Goal: Task Accomplishment & Management: Complete application form

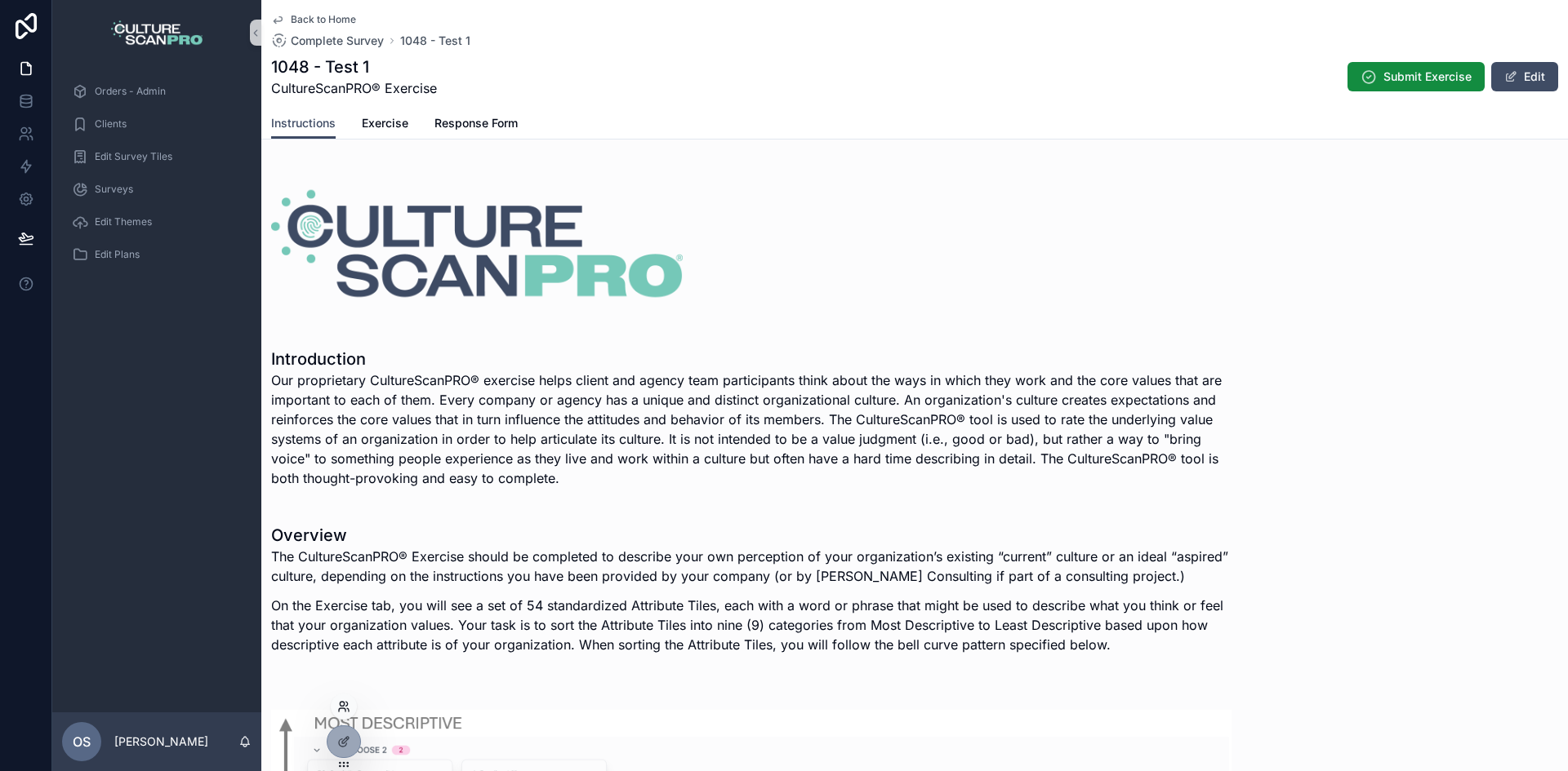
click at [348, 710] on icon at bounding box center [343, 706] width 13 height 13
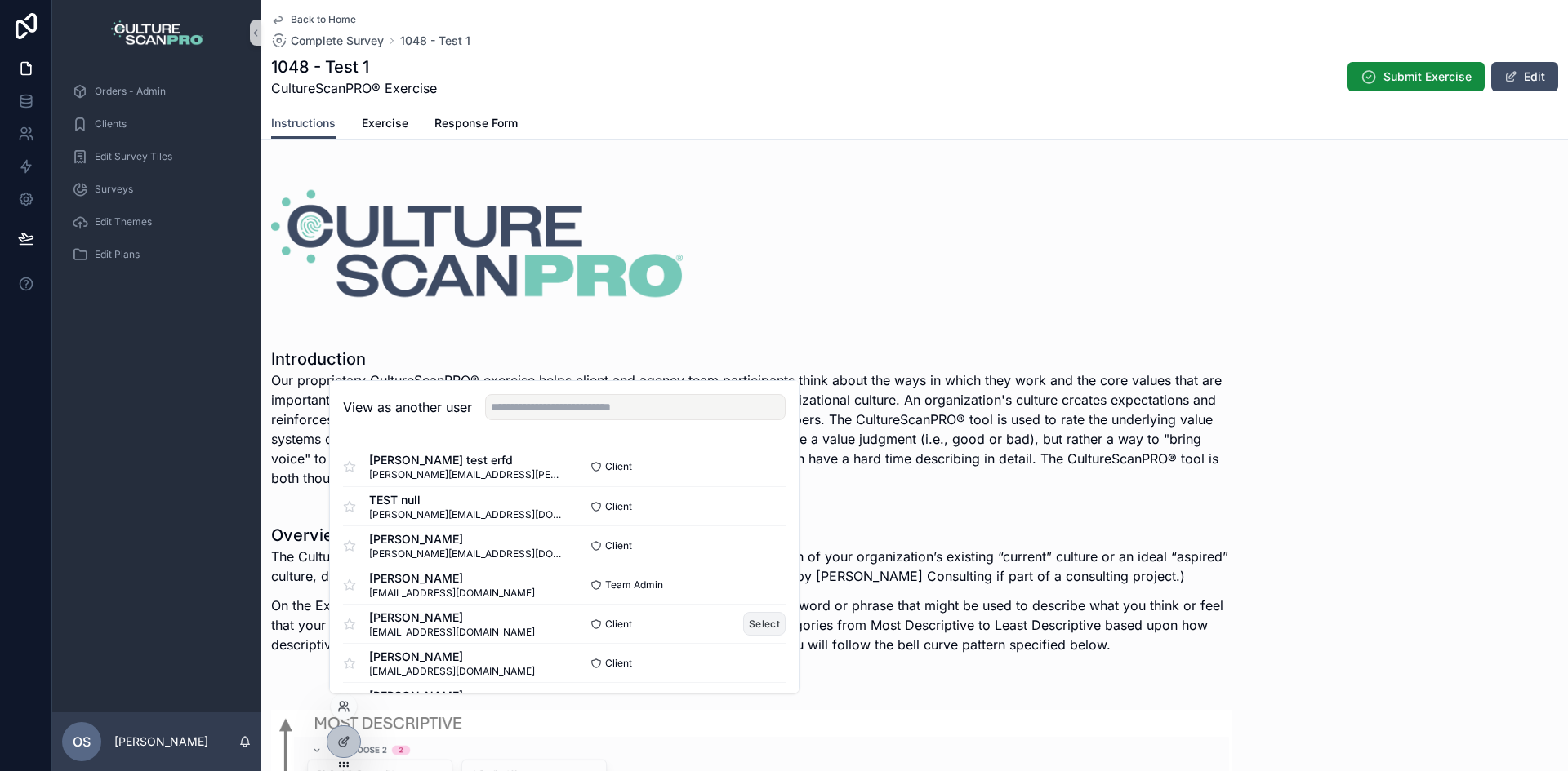
click at [745, 619] on button "Select" at bounding box center [765, 624] width 43 height 23
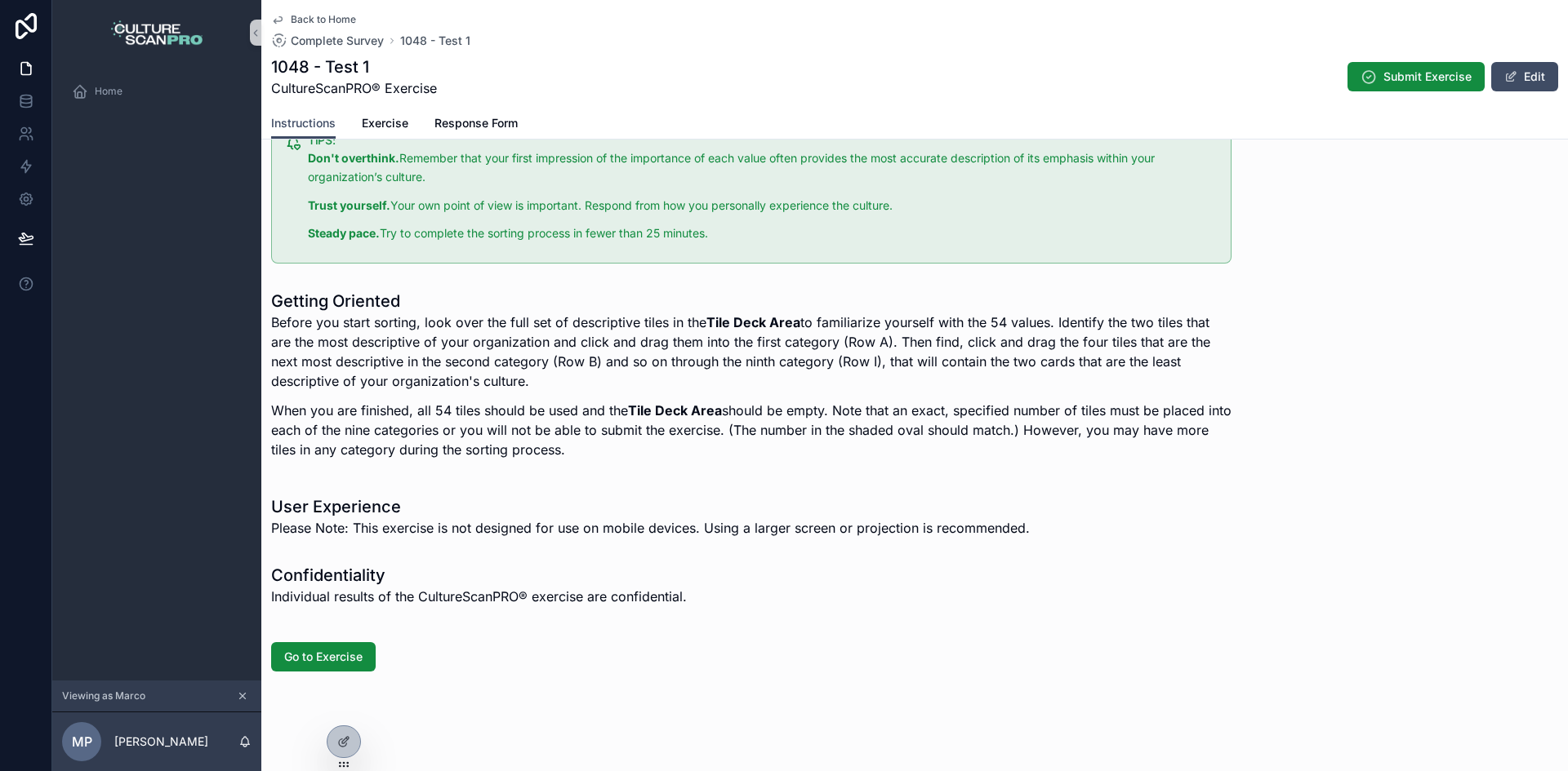
scroll to position [1311, 0]
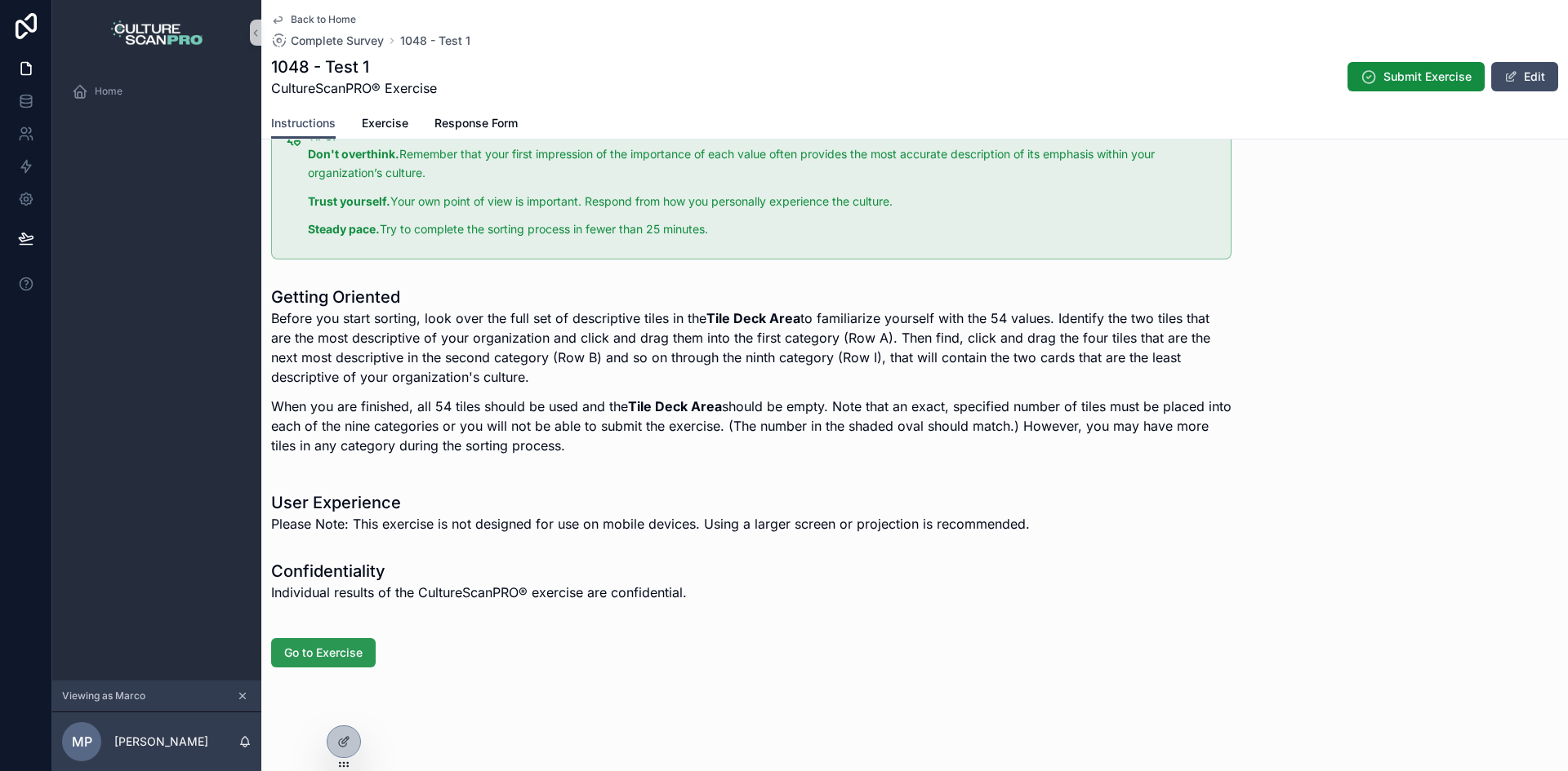
click at [340, 645] on span "Go to Exercise" at bounding box center [323, 652] width 79 height 17
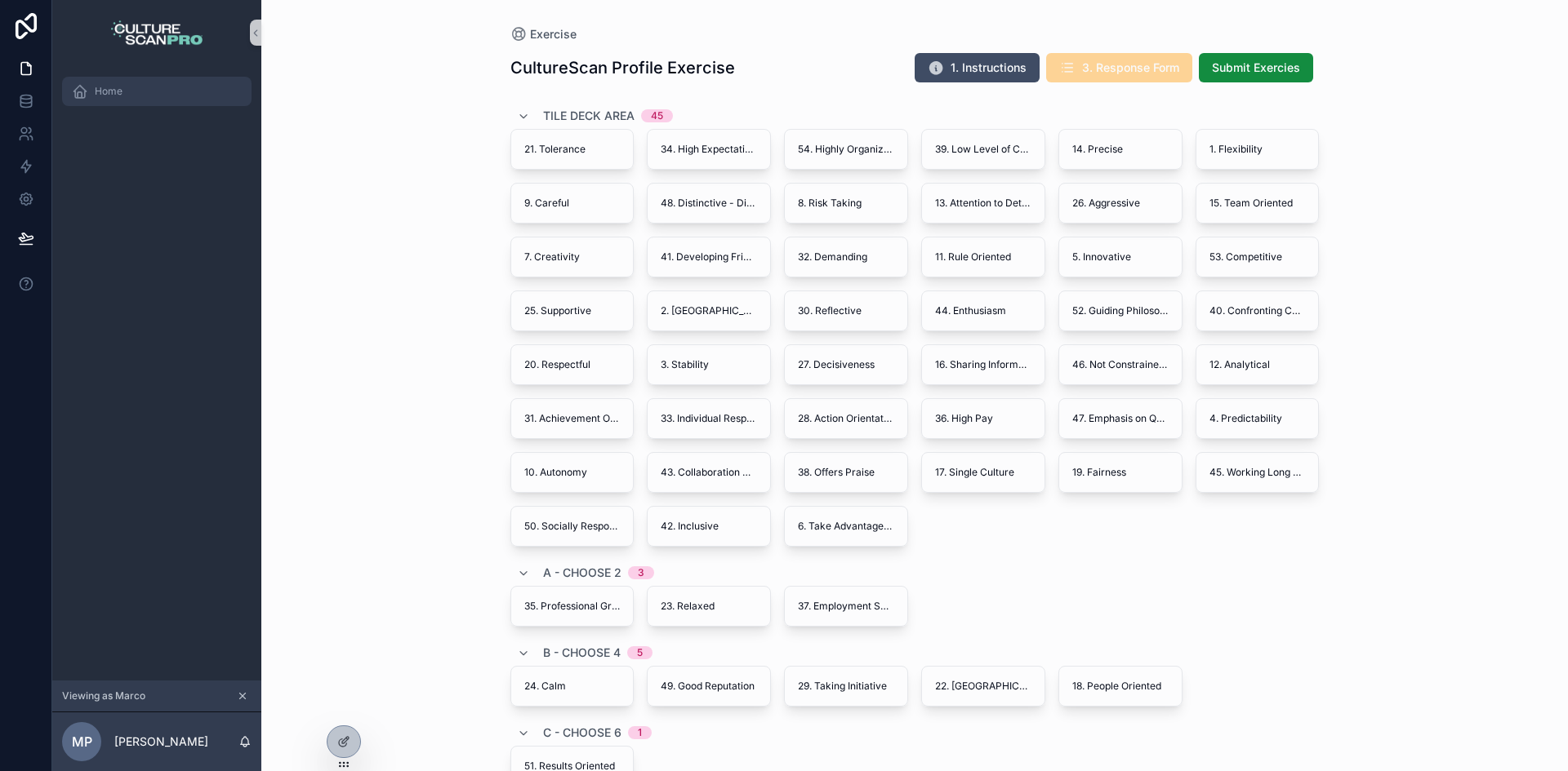
click at [181, 86] on div "Home" at bounding box center [157, 91] width 170 height 26
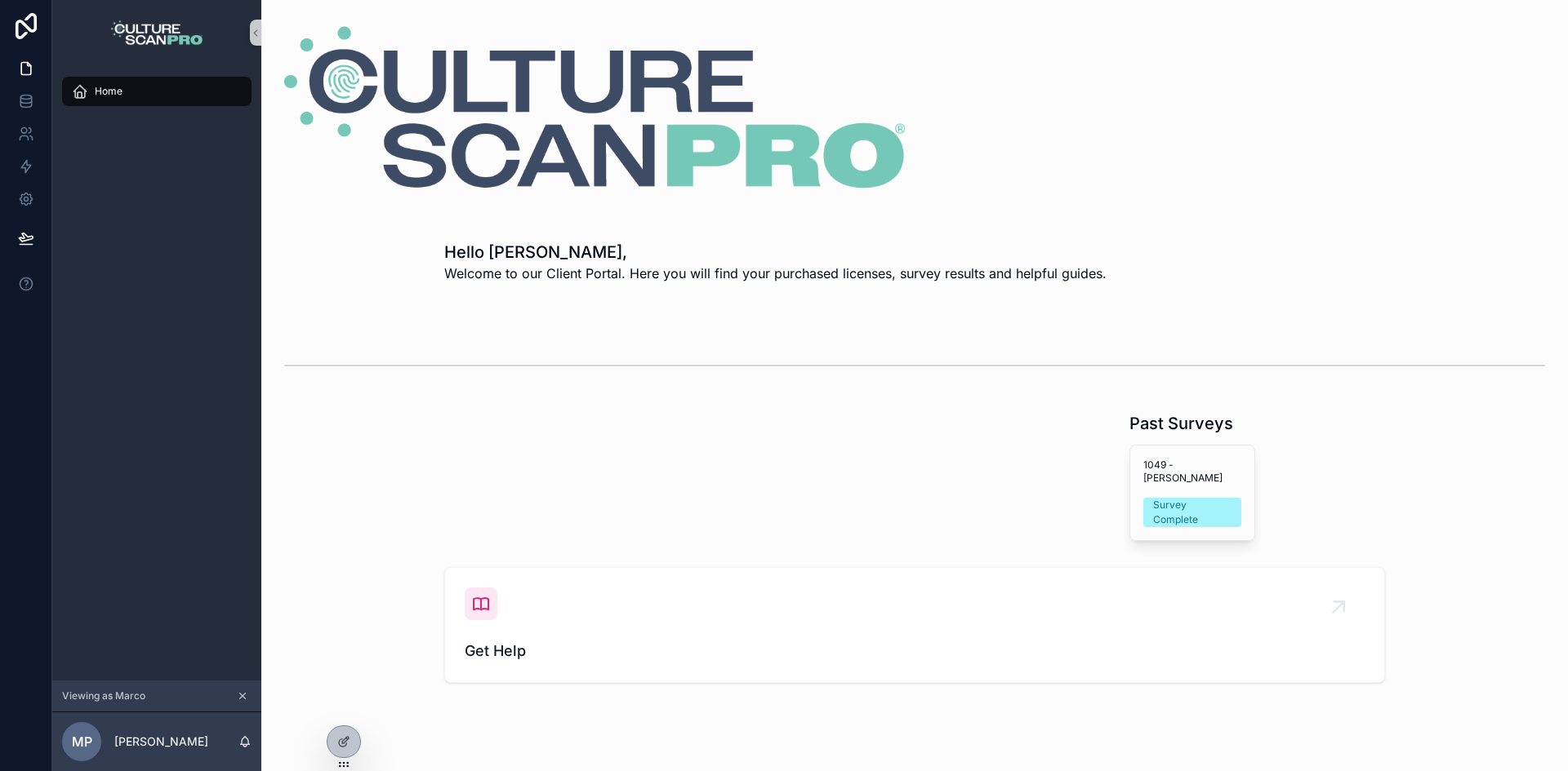
scroll to position [53, 0]
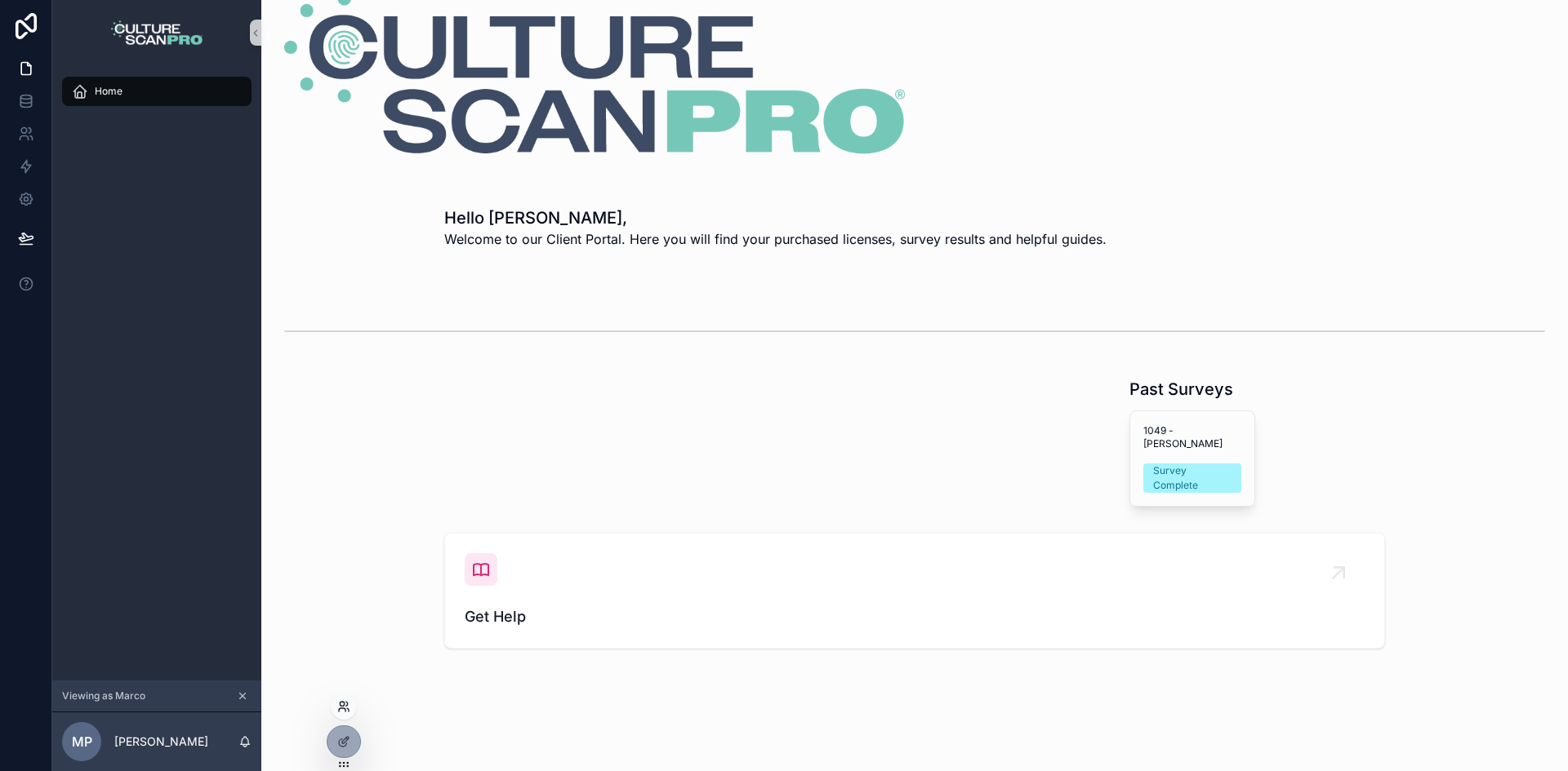
click at [339, 703] on icon at bounding box center [343, 706] width 13 height 13
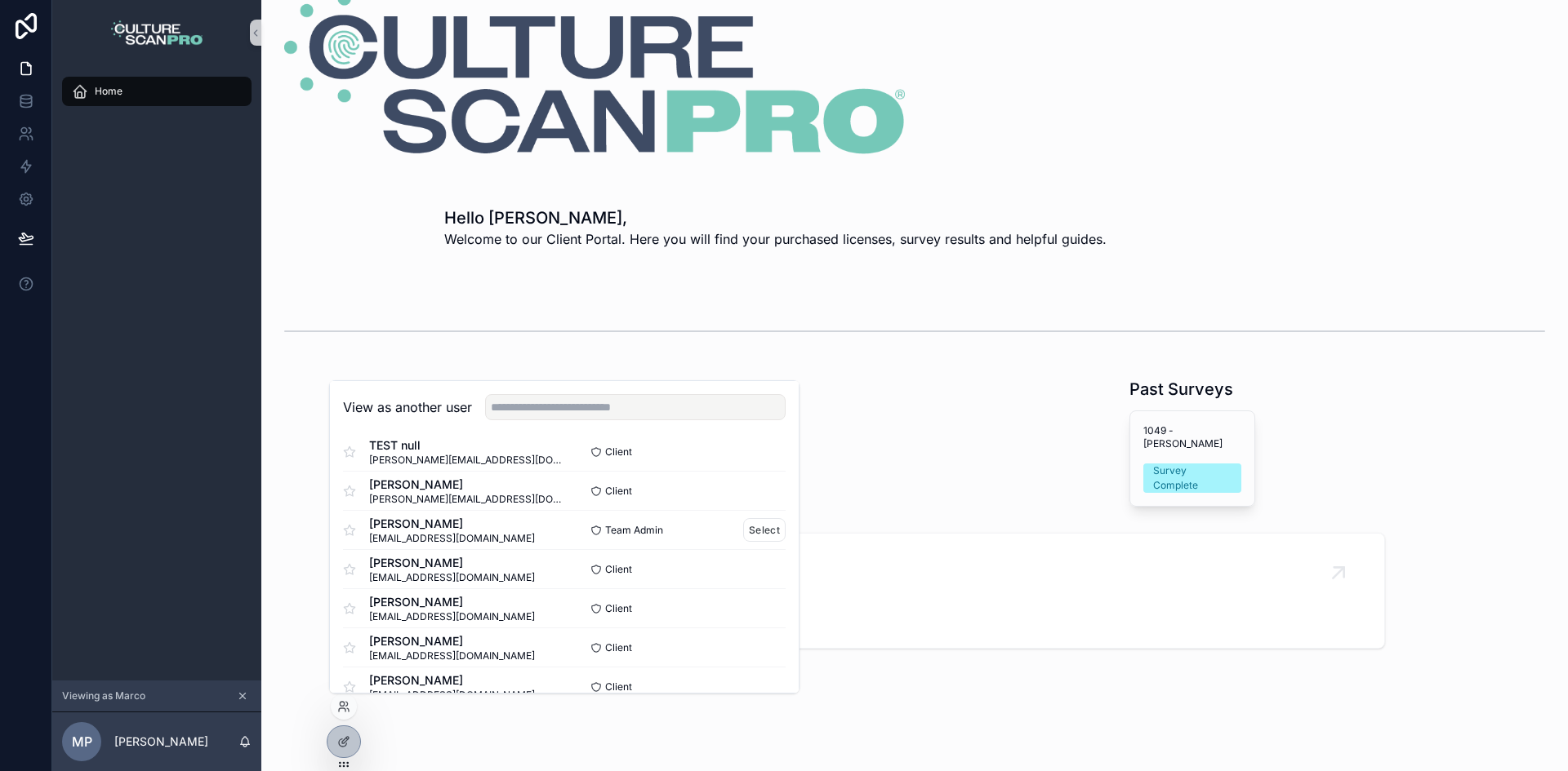
scroll to position [82, 0]
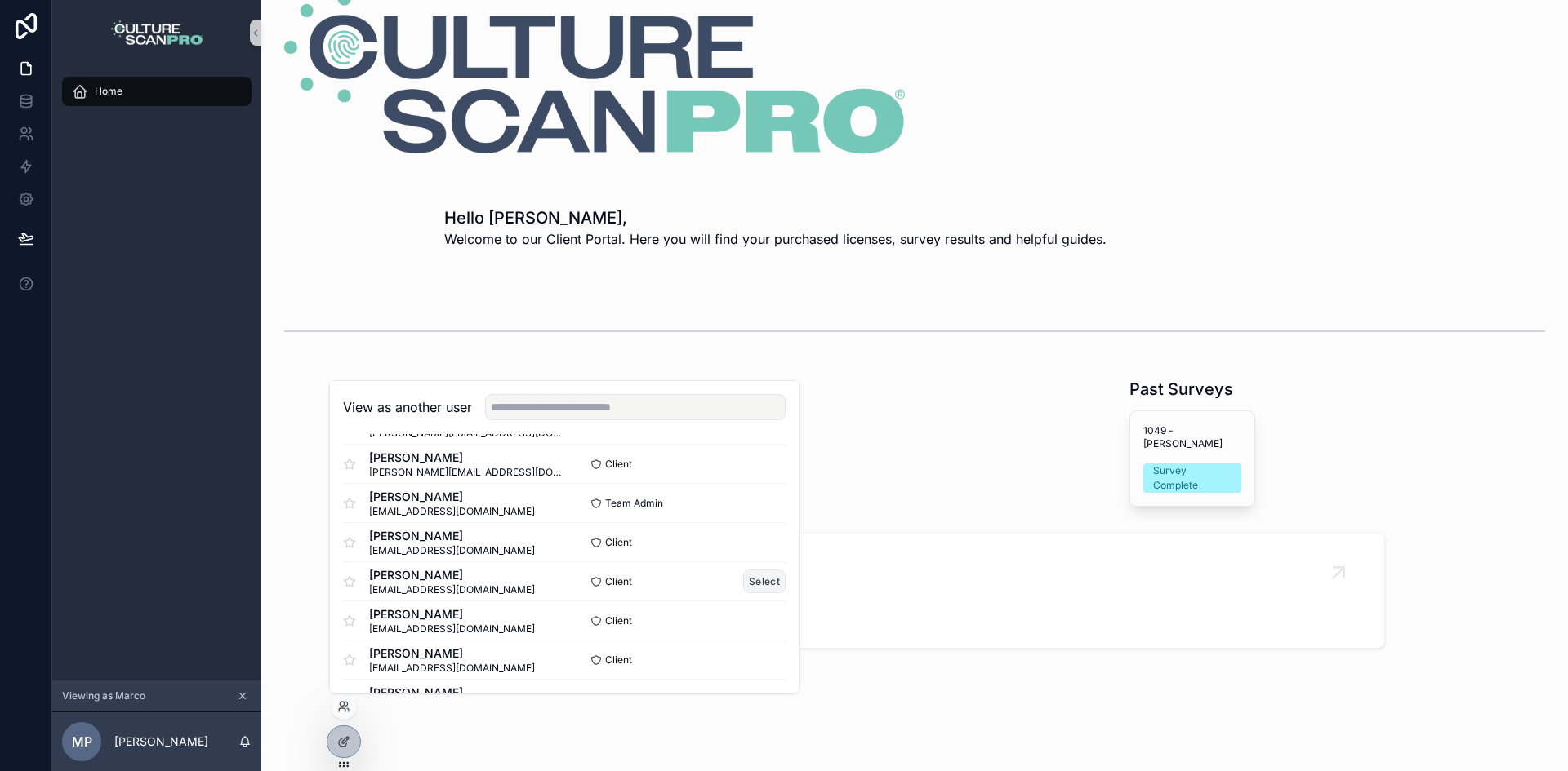
click at [756, 578] on button "Select" at bounding box center [765, 581] width 43 height 23
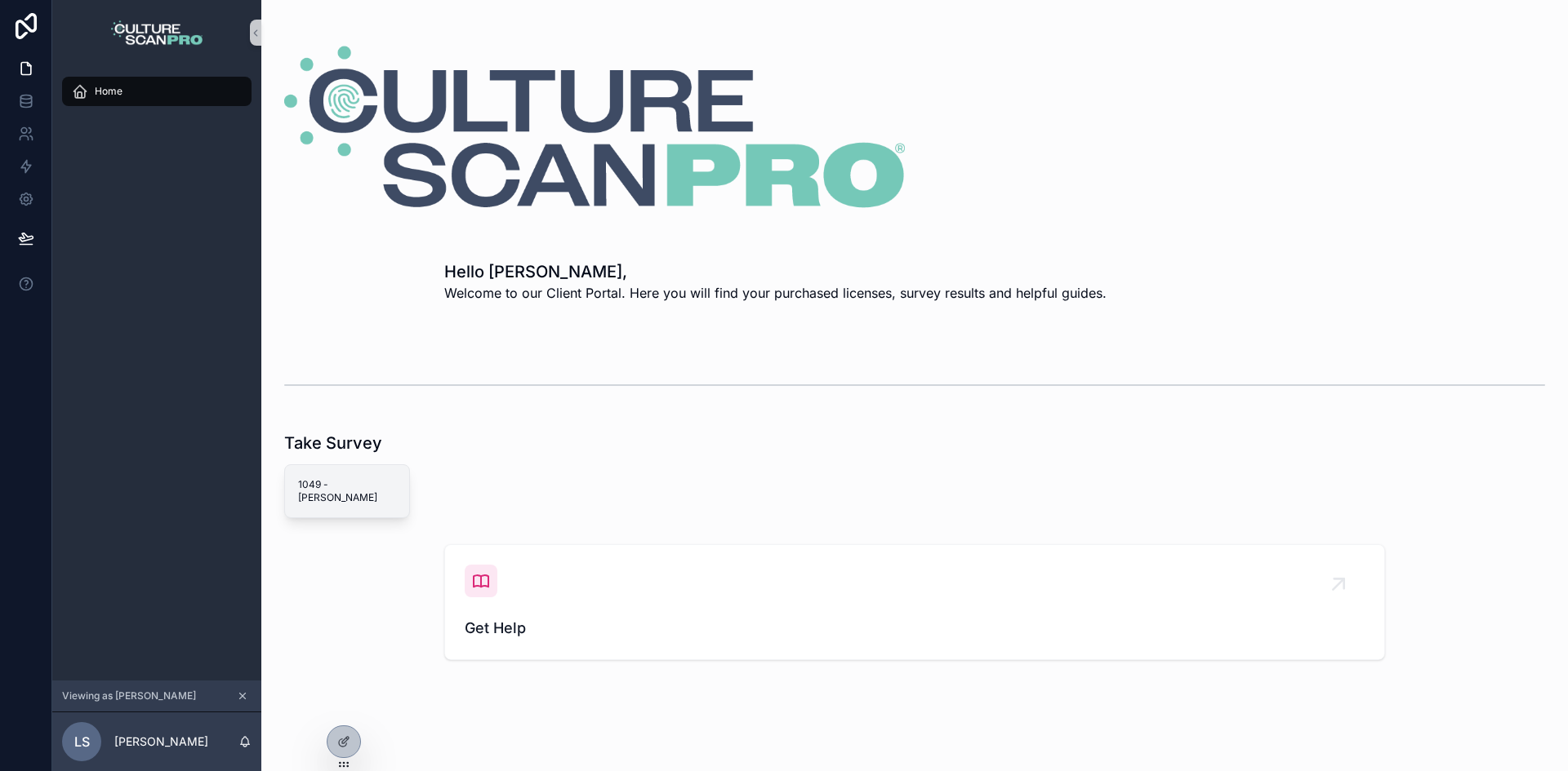
click at [310, 487] on span "1049 - [PERSON_NAME]" at bounding box center [346, 491] width 98 height 26
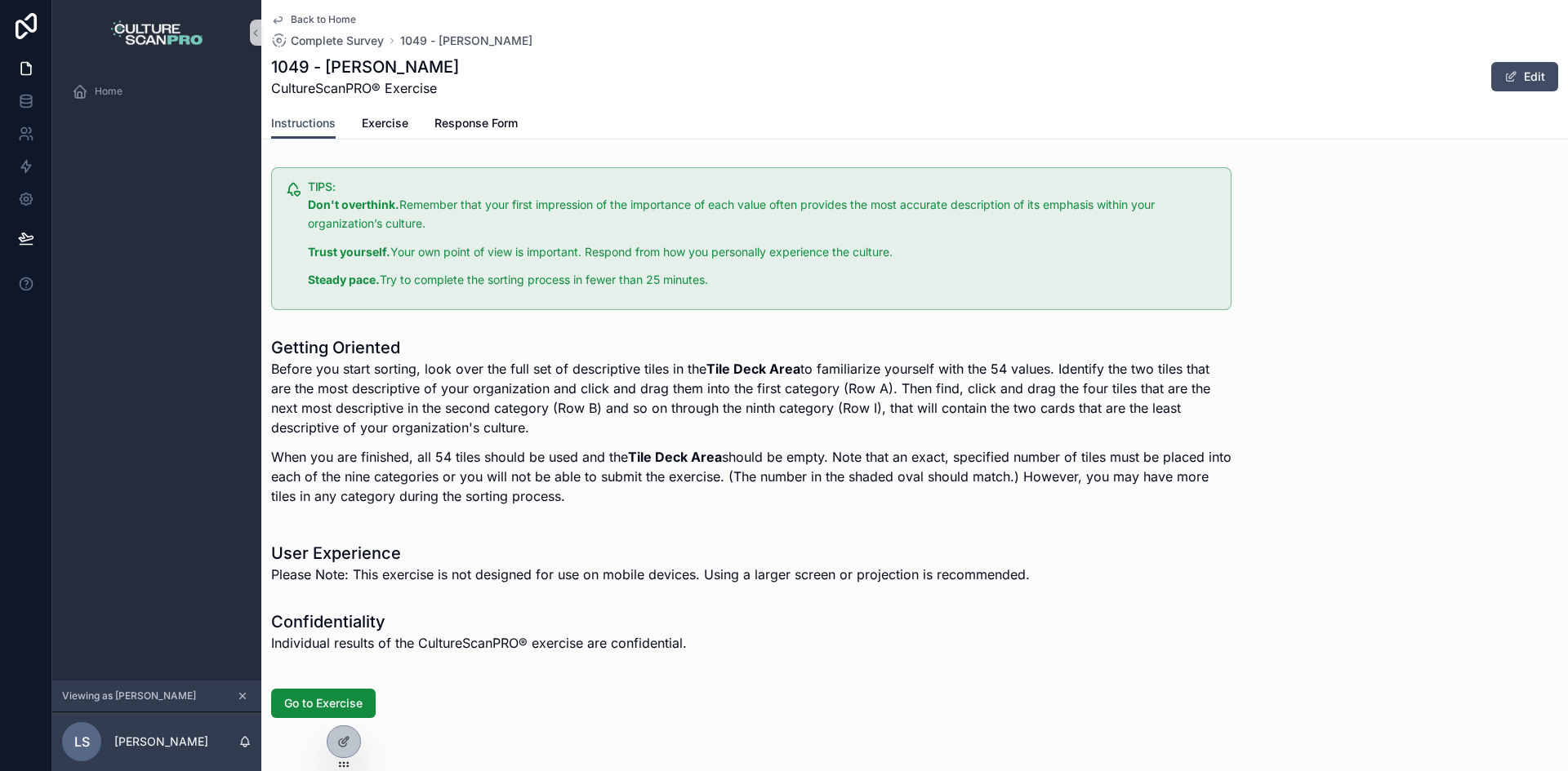
scroll to position [1311, 0]
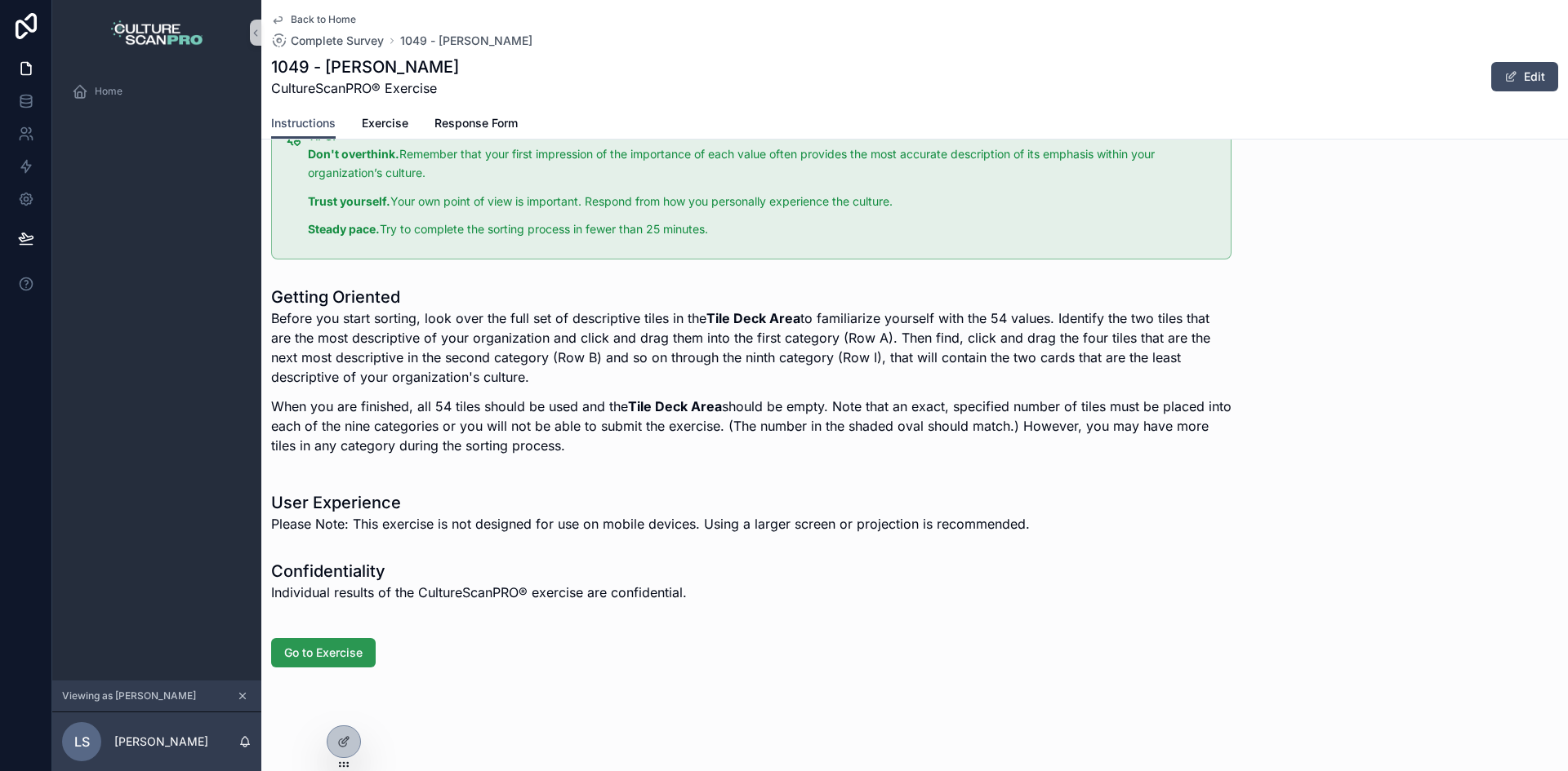
click at [354, 649] on span "Go to Exercise" at bounding box center [323, 652] width 79 height 17
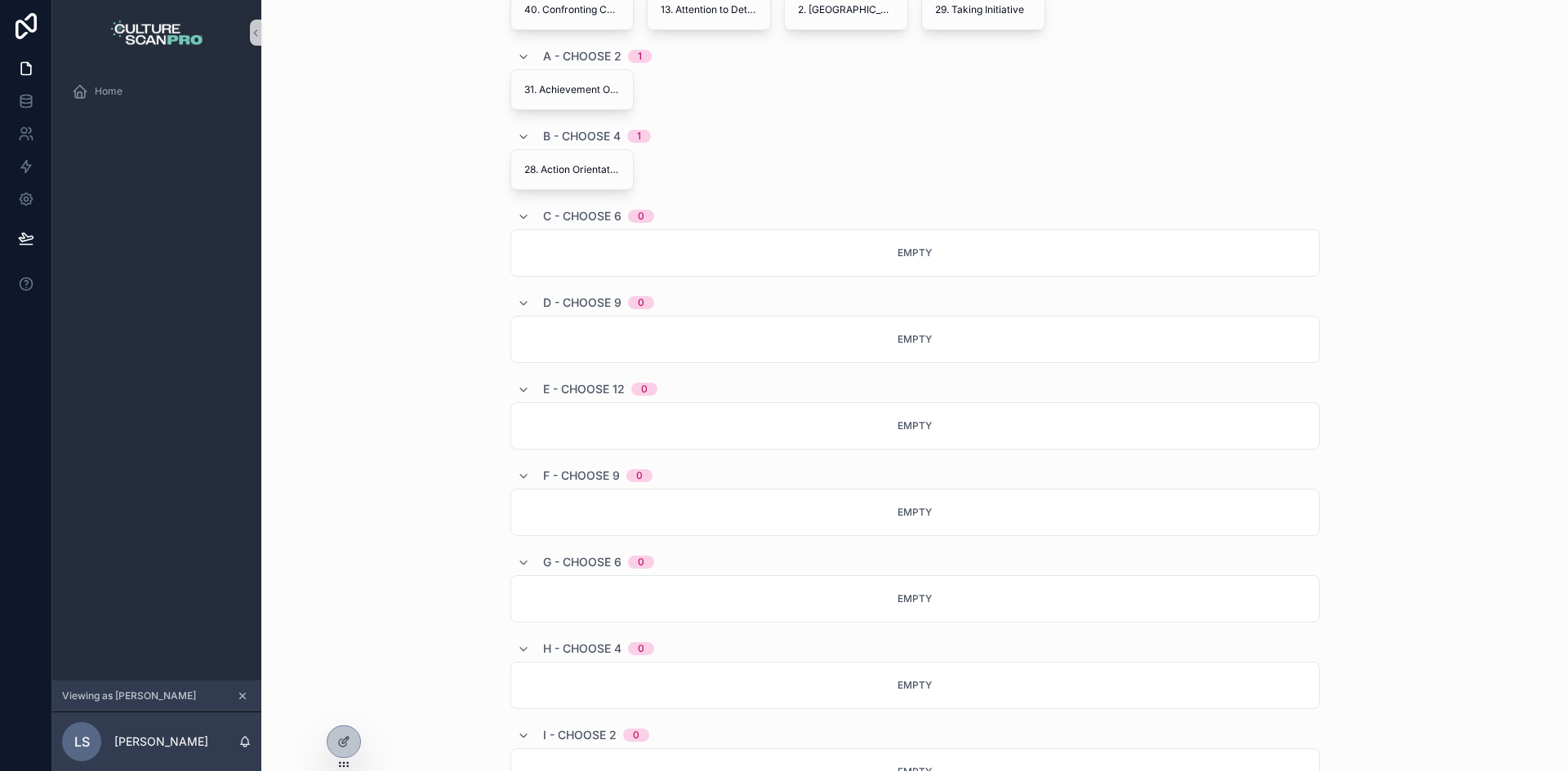
scroll to position [572, 0]
click at [747, 250] on div "Empty" at bounding box center [915, 252] width 809 height 48
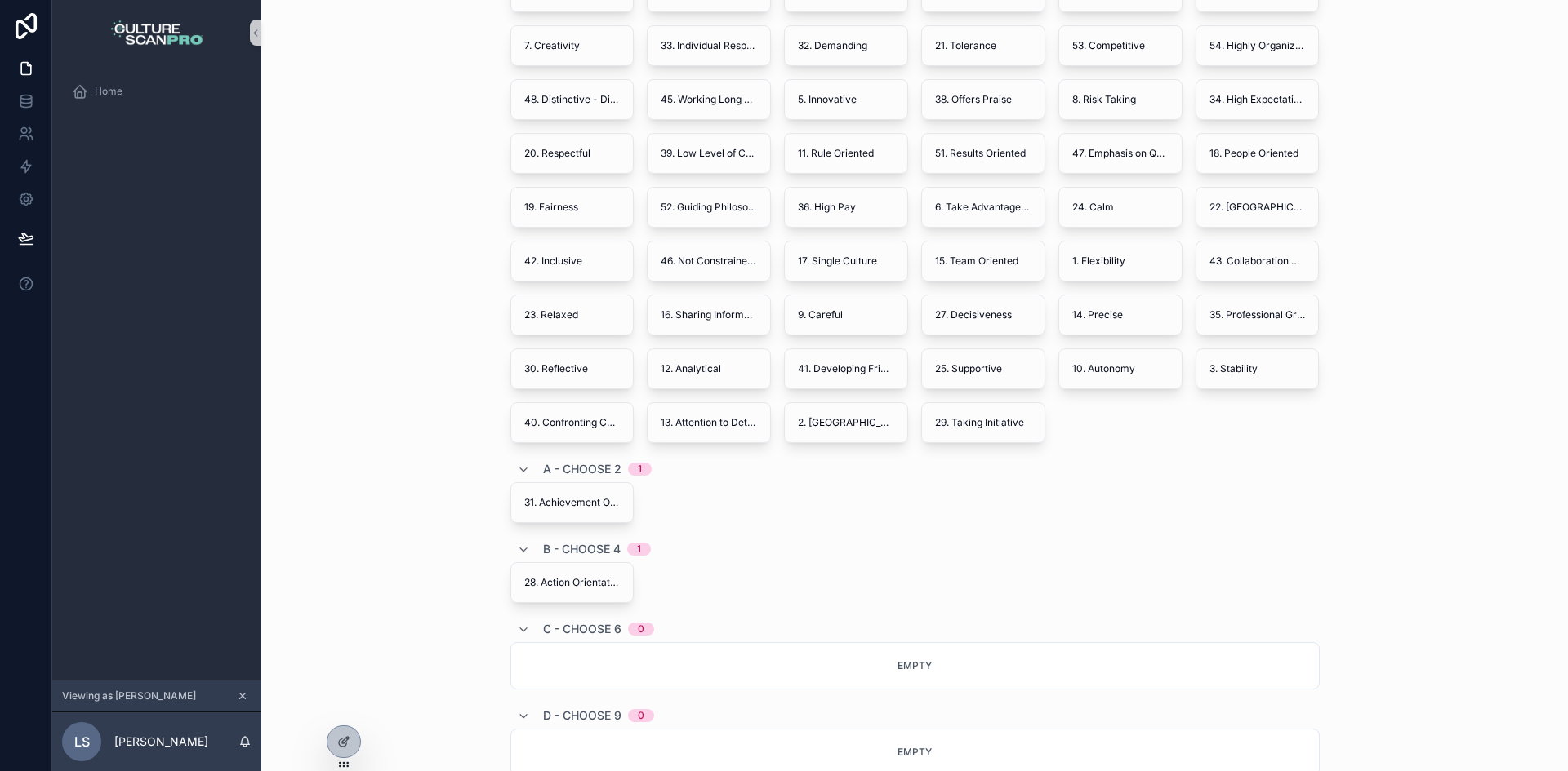
scroll to position [0, 0]
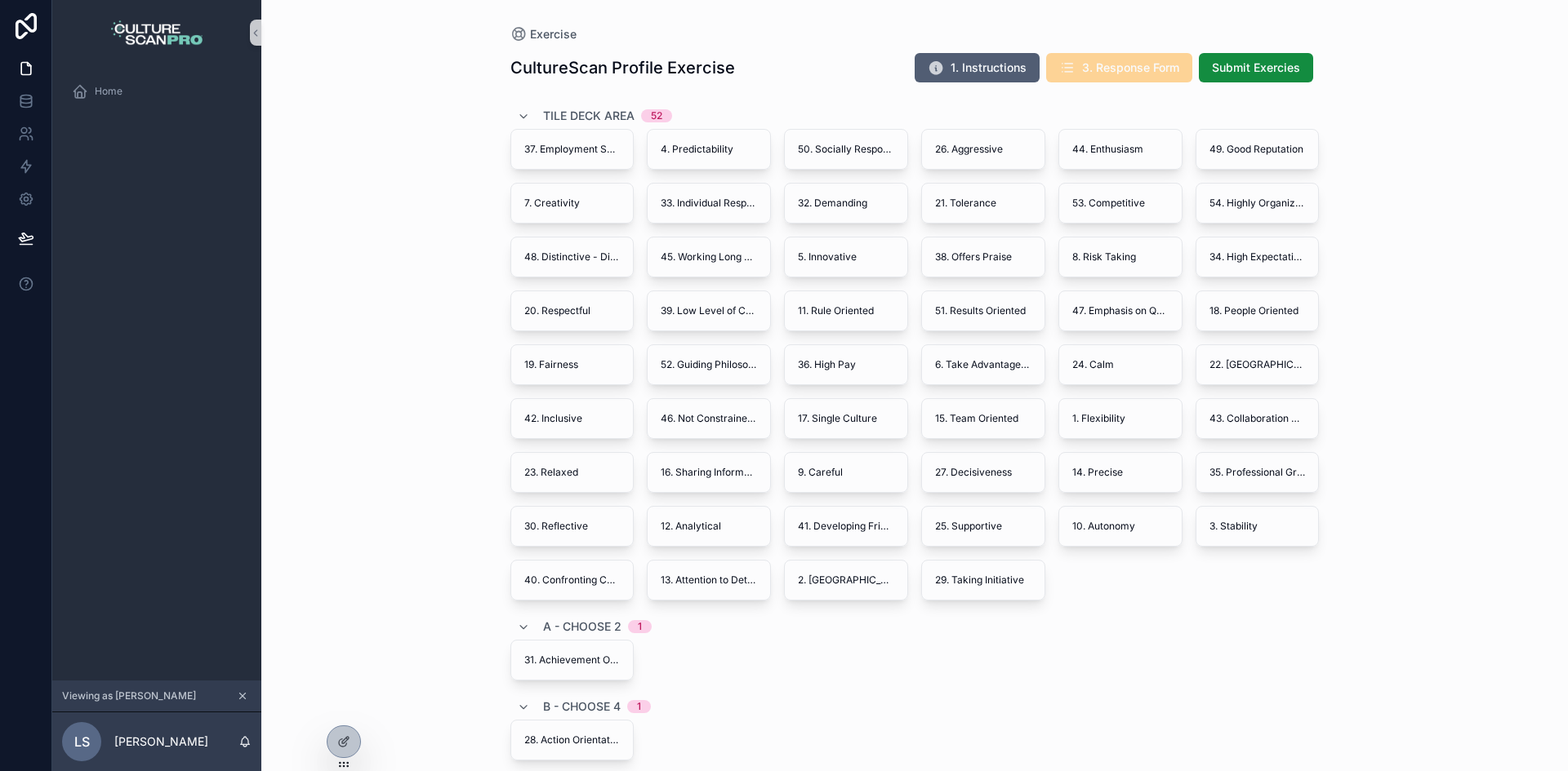
click at [950, 78] on button "1. Instructions" at bounding box center [977, 68] width 125 height 29
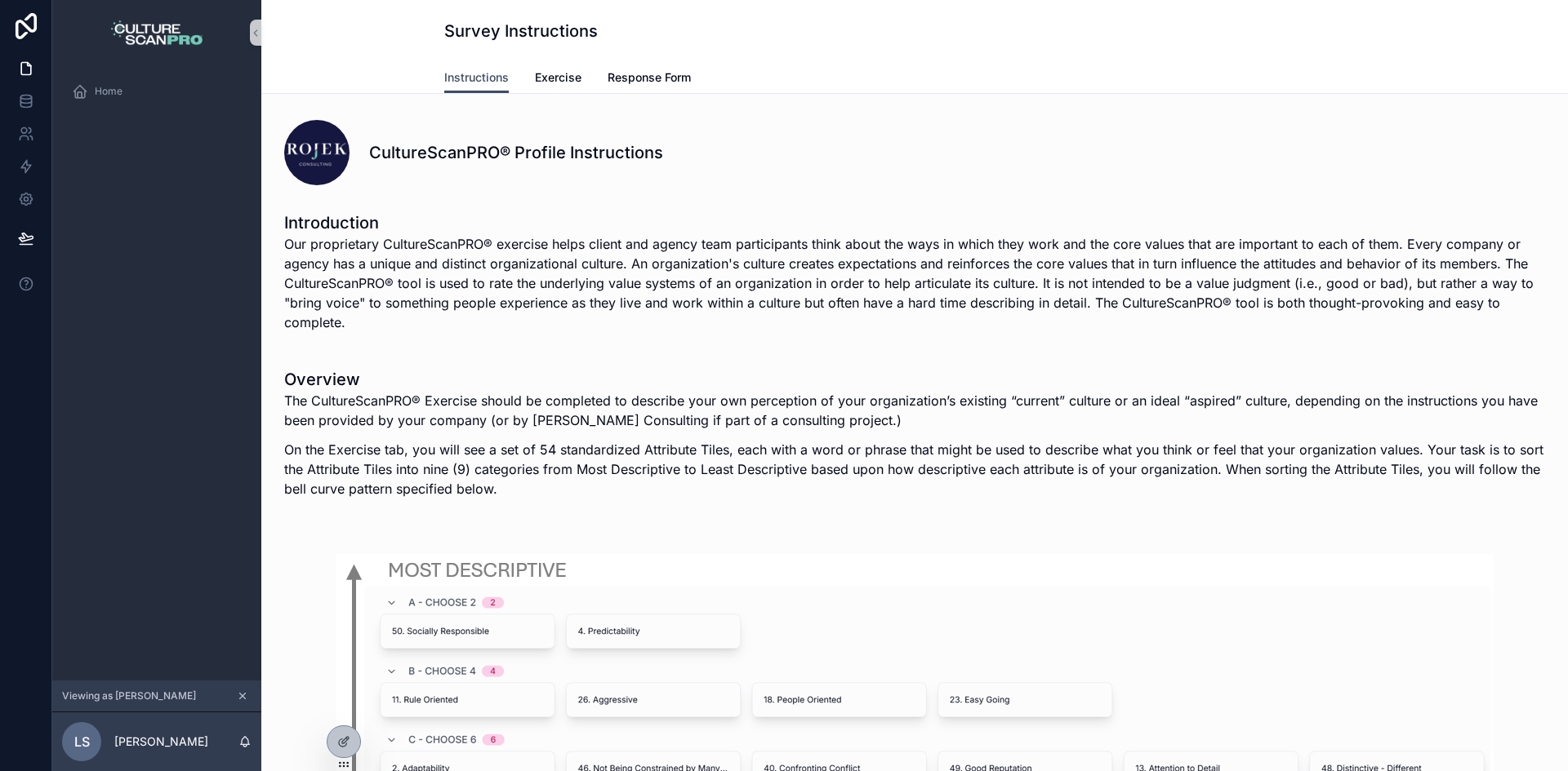
click at [341, 158] on span "scrollable content" at bounding box center [316, 152] width 65 height 65
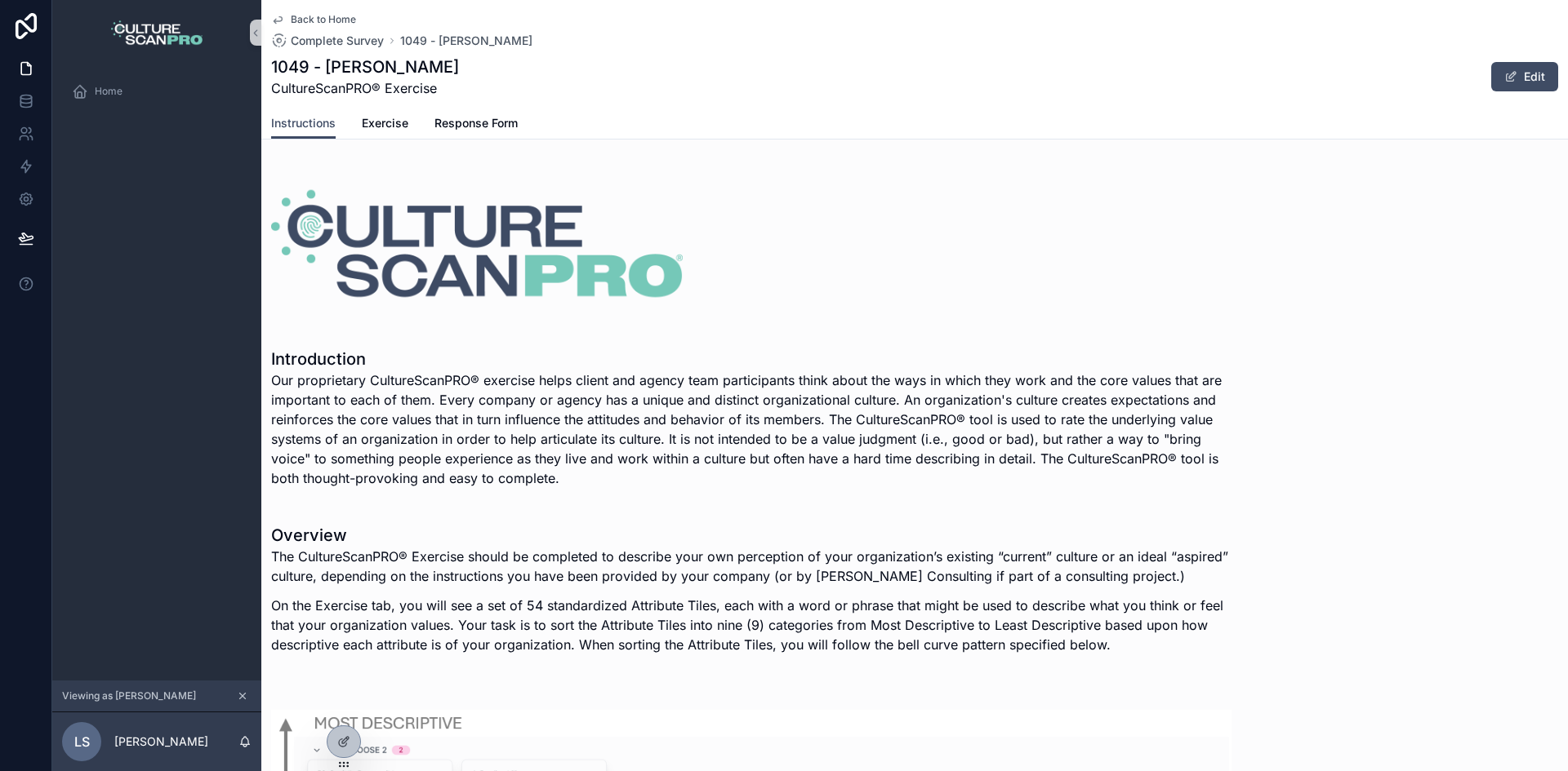
click at [356, 247] on img "scrollable content" at bounding box center [477, 244] width 411 height 117
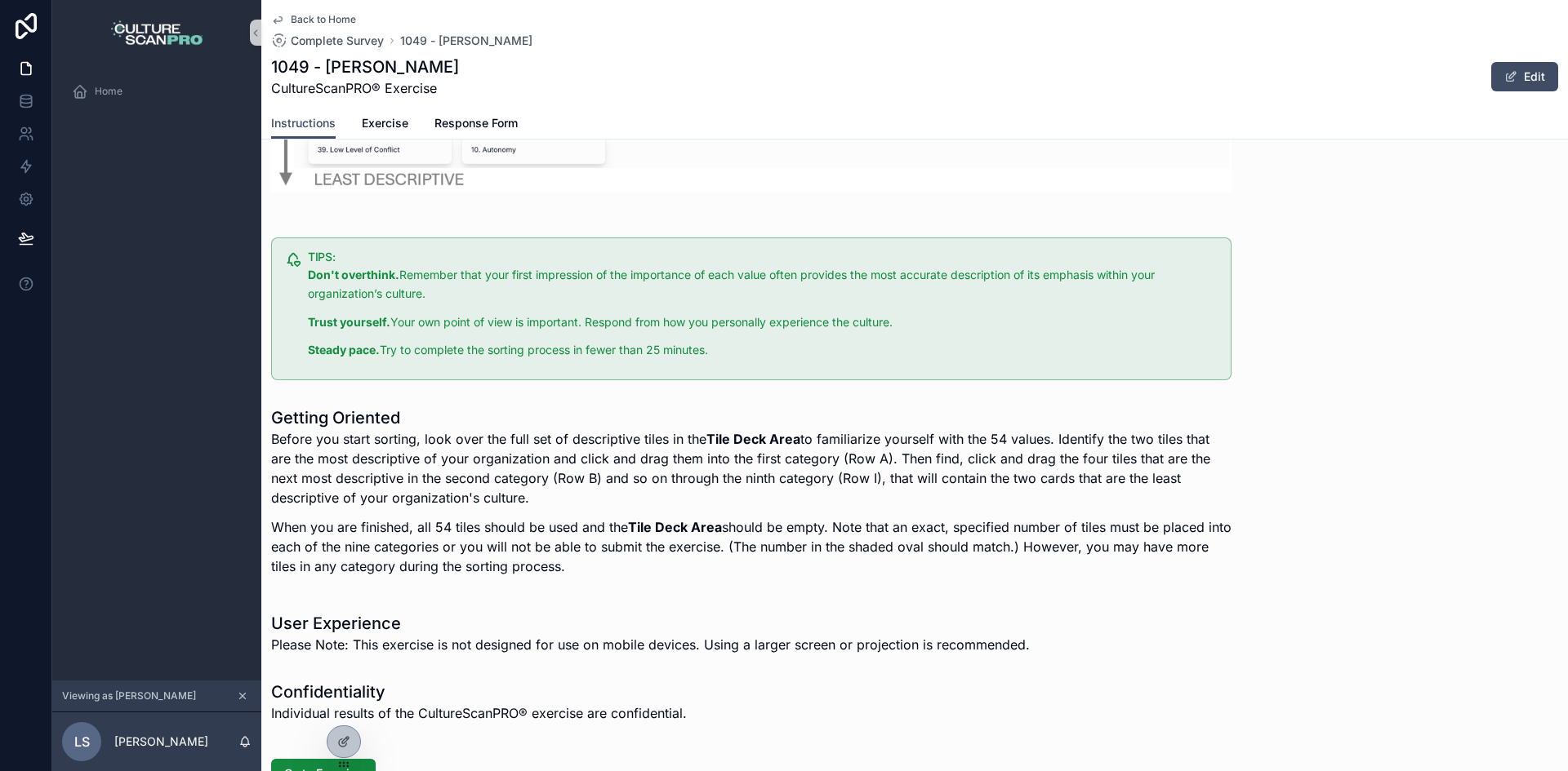
scroll to position [1311, 0]
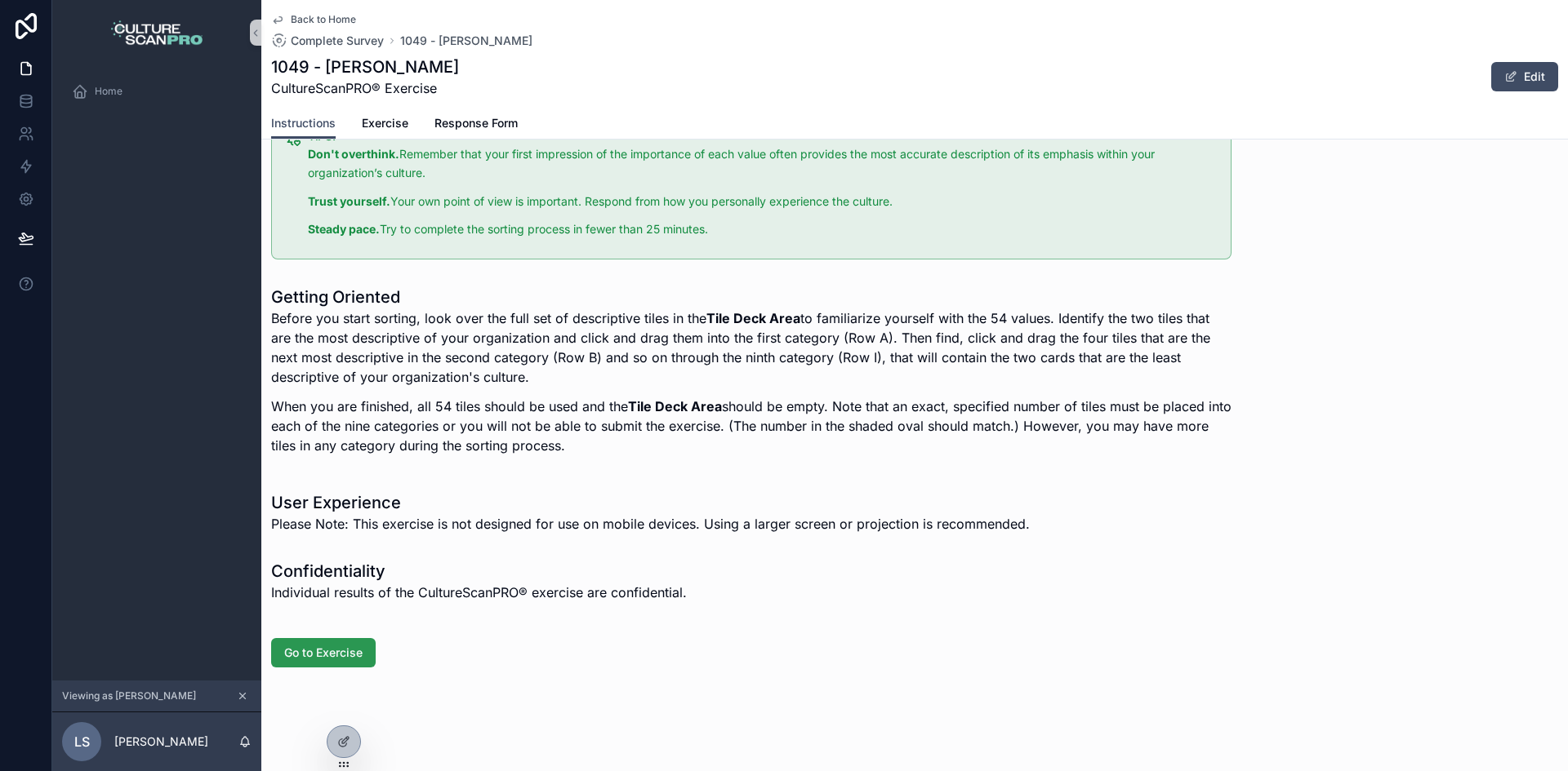
click at [350, 645] on span "Go to Exercise" at bounding box center [323, 652] width 79 height 17
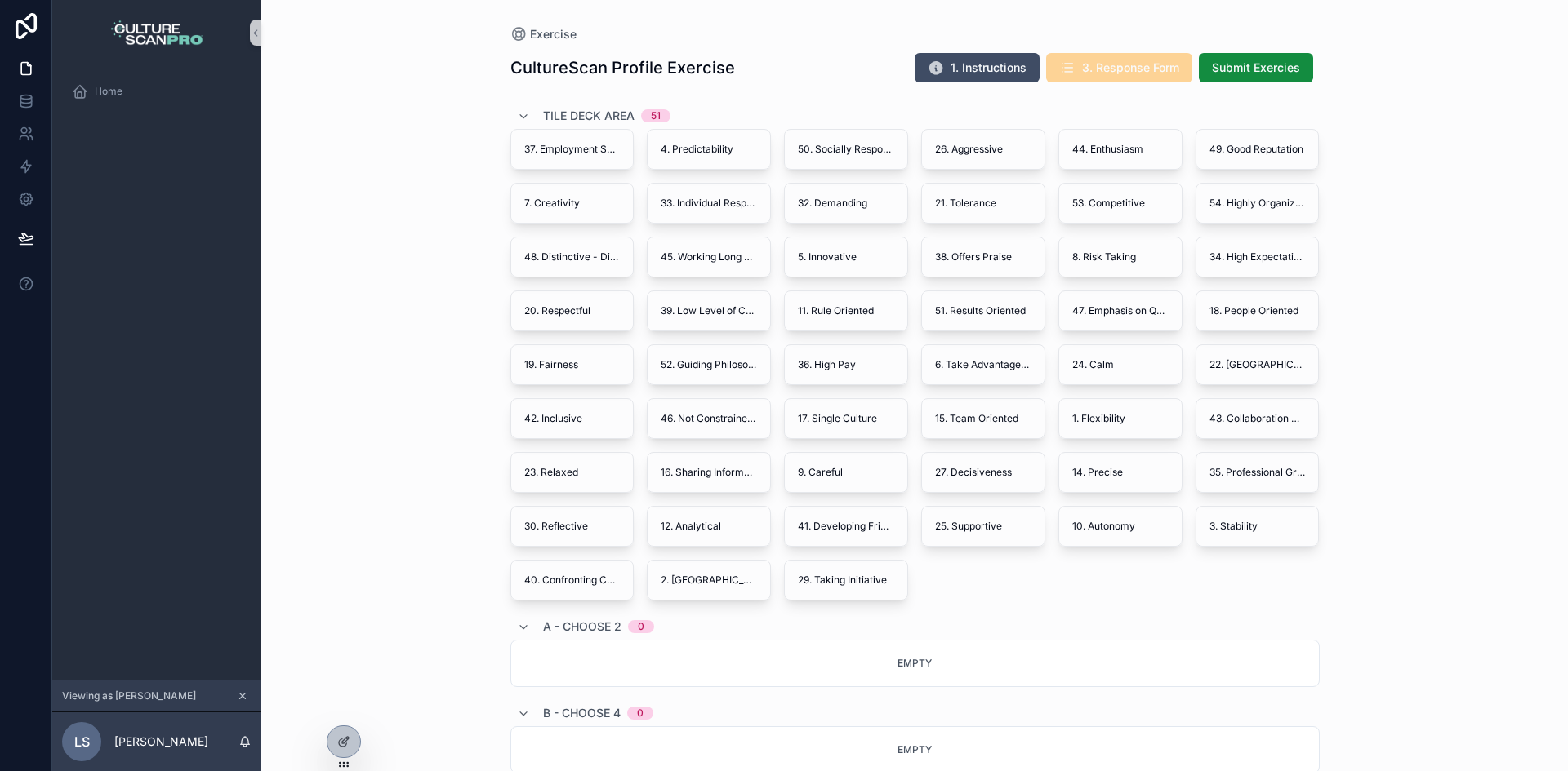
drag, startPoint x: 244, startPoint y: 695, endPoint x: 385, endPoint y: 612, distance: 163.6
click at [244, 695] on icon "scrollable content" at bounding box center [242, 696] width 12 height 12
